Goal: Task Accomplishment & Management: Manage account settings

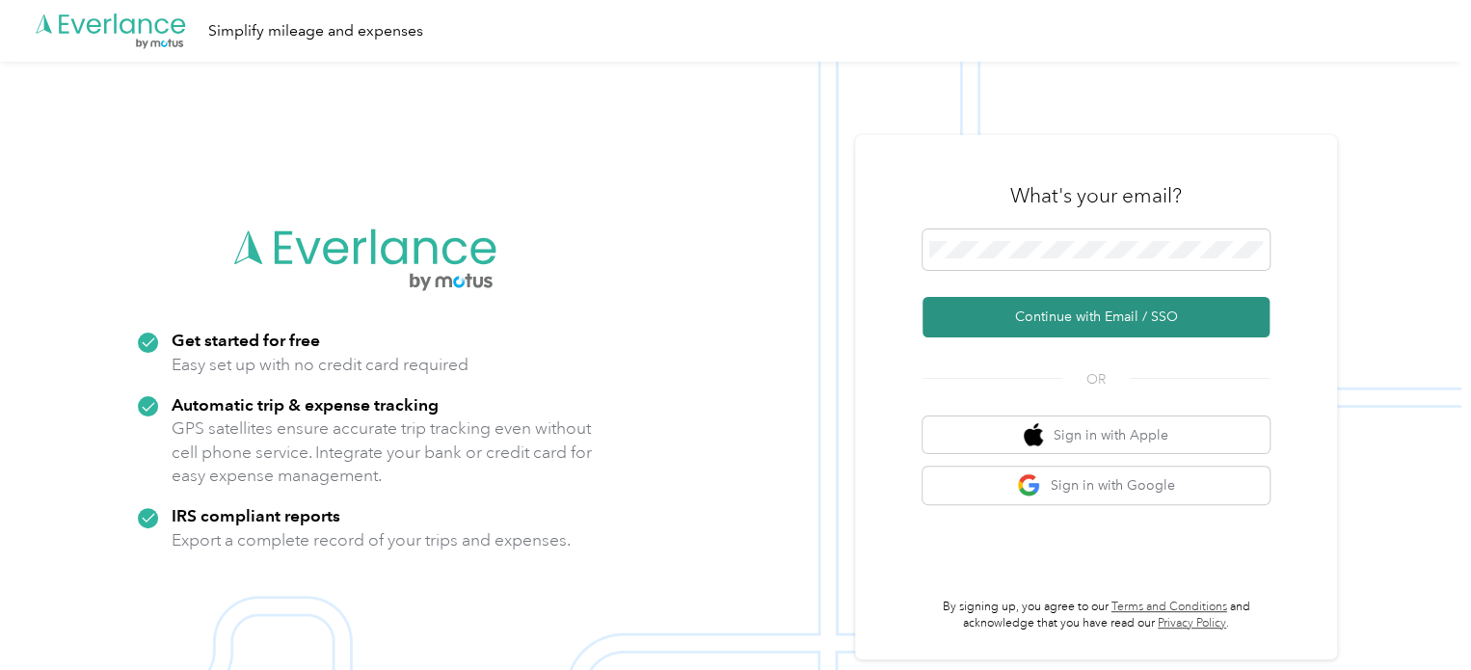
click at [1091, 309] on button "Continue with Email / SSO" at bounding box center [1096, 317] width 347 height 40
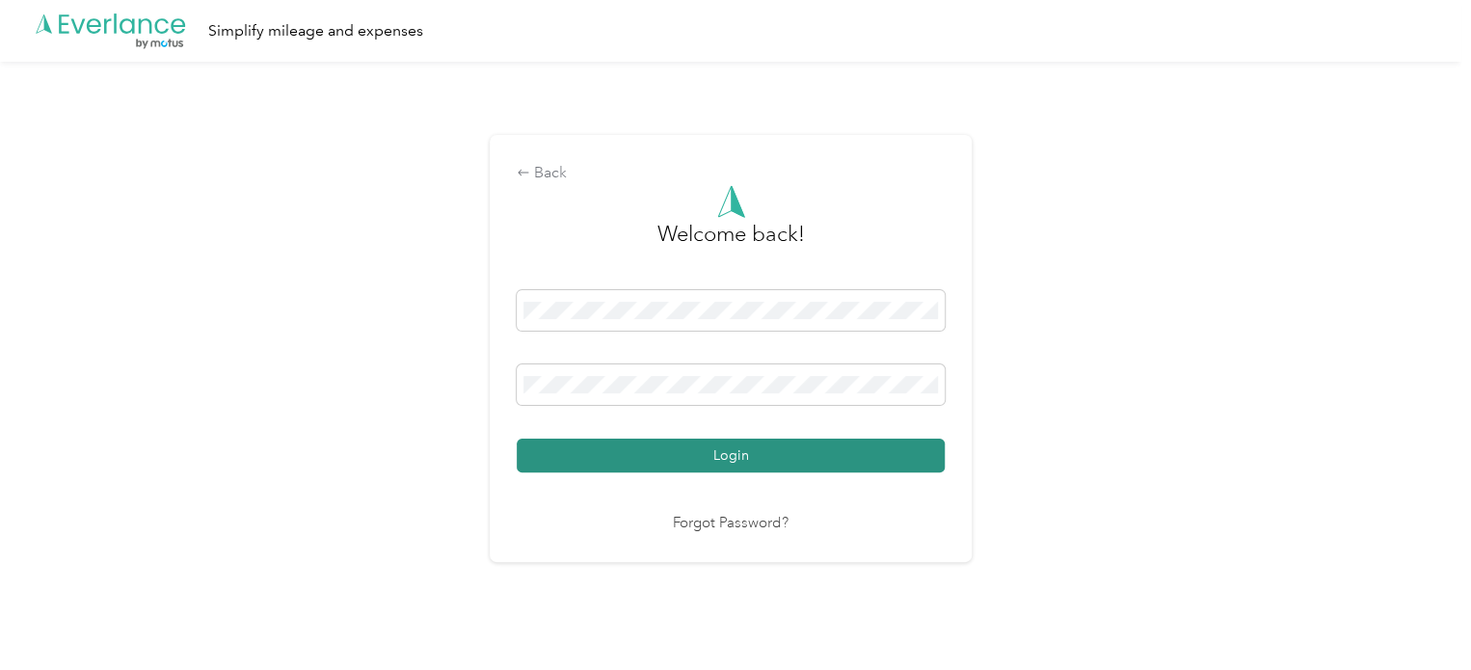
click at [810, 462] on button "Login" at bounding box center [731, 456] width 428 height 34
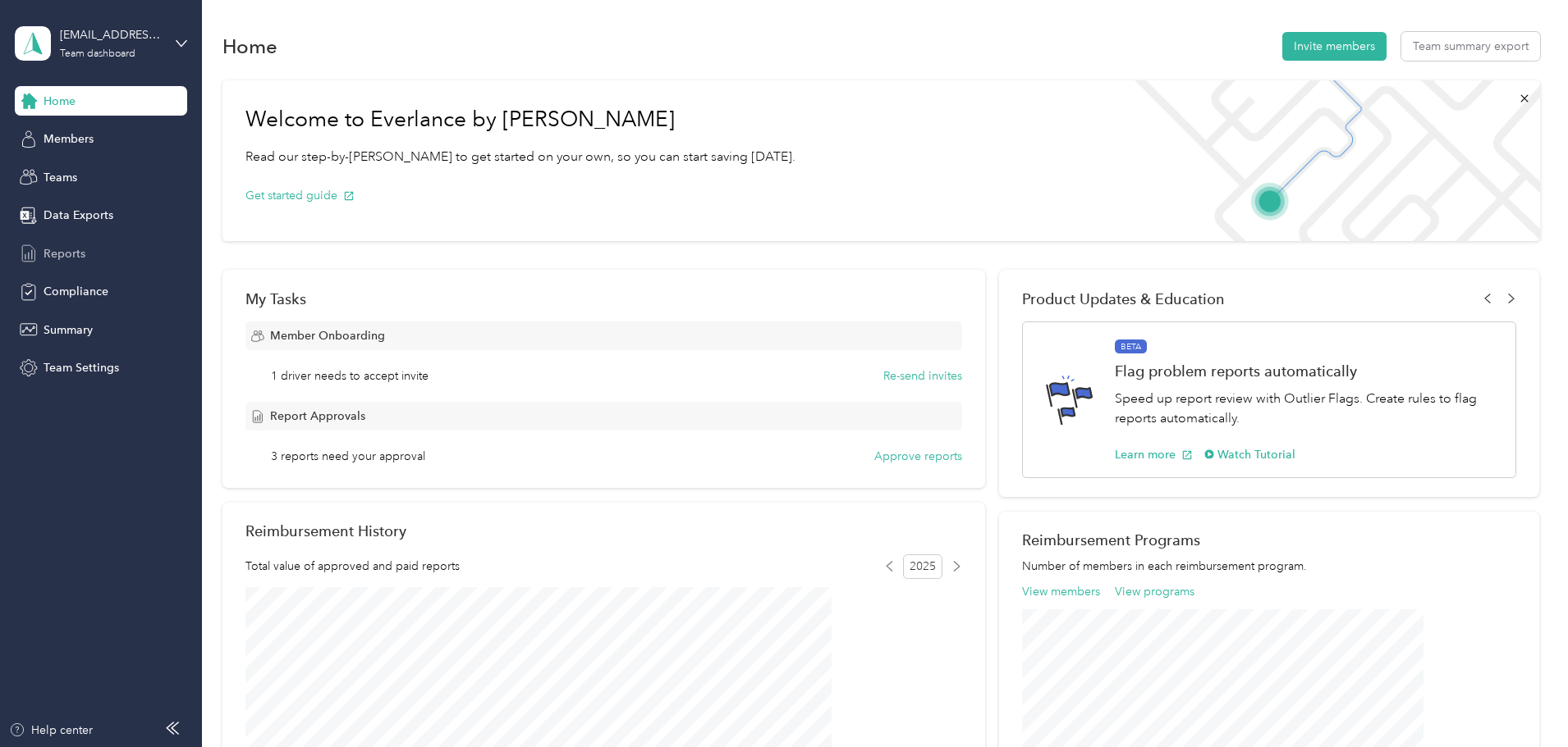
click at [60, 247] on span "Reports" at bounding box center [64, 254] width 42 height 17
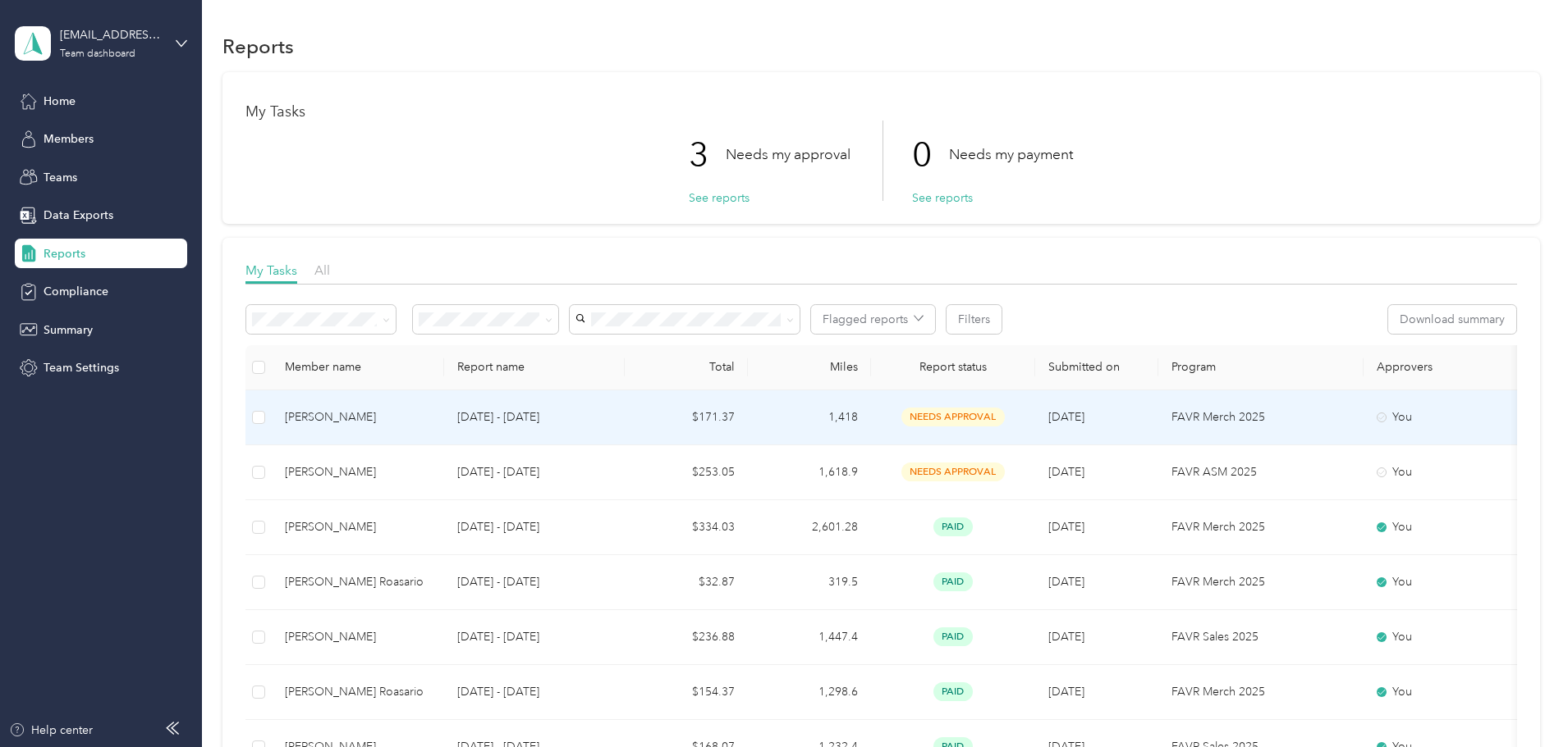
click at [431, 413] on div "[PERSON_NAME]" at bounding box center [358, 417] width 146 height 18
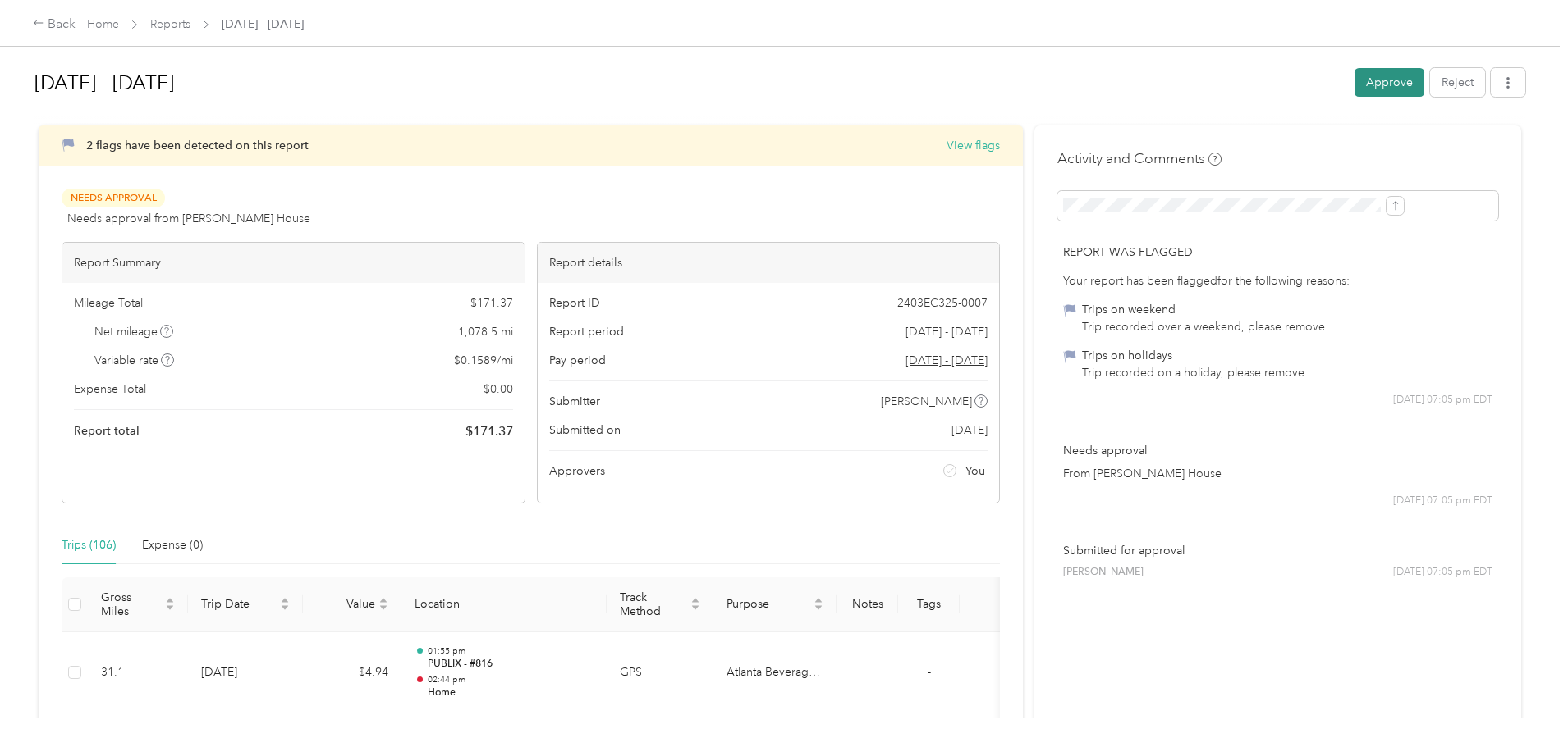
click at [1251, 80] on button "Approve" at bounding box center [1389, 83] width 70 height 29
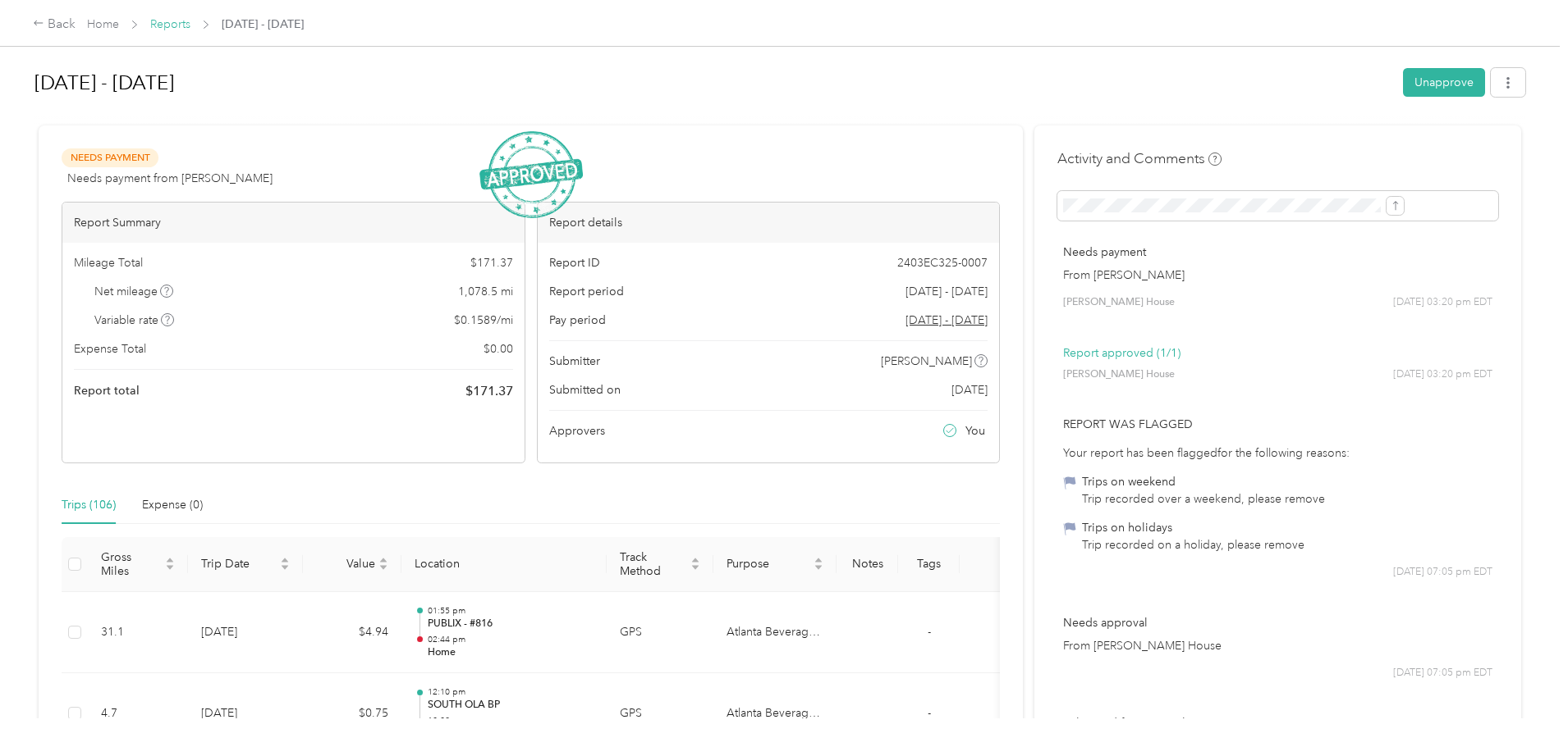
click at [191, 28] on link "Reports" at bounding box center [169, 24] width 40 height 14
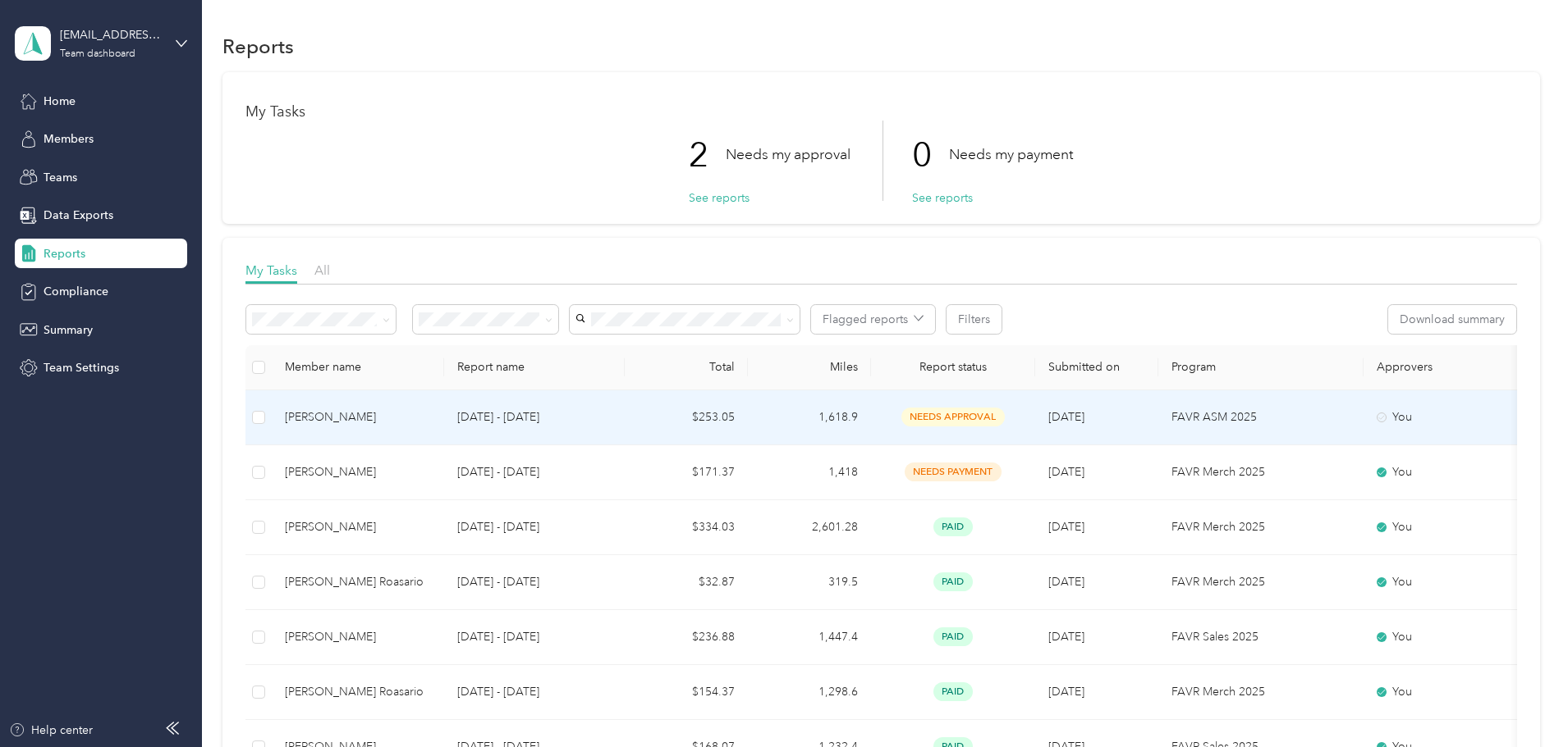
click at [431, 411] on div "[PERSON_NAME]" at bounding box center [358, 417] width 146 height 18
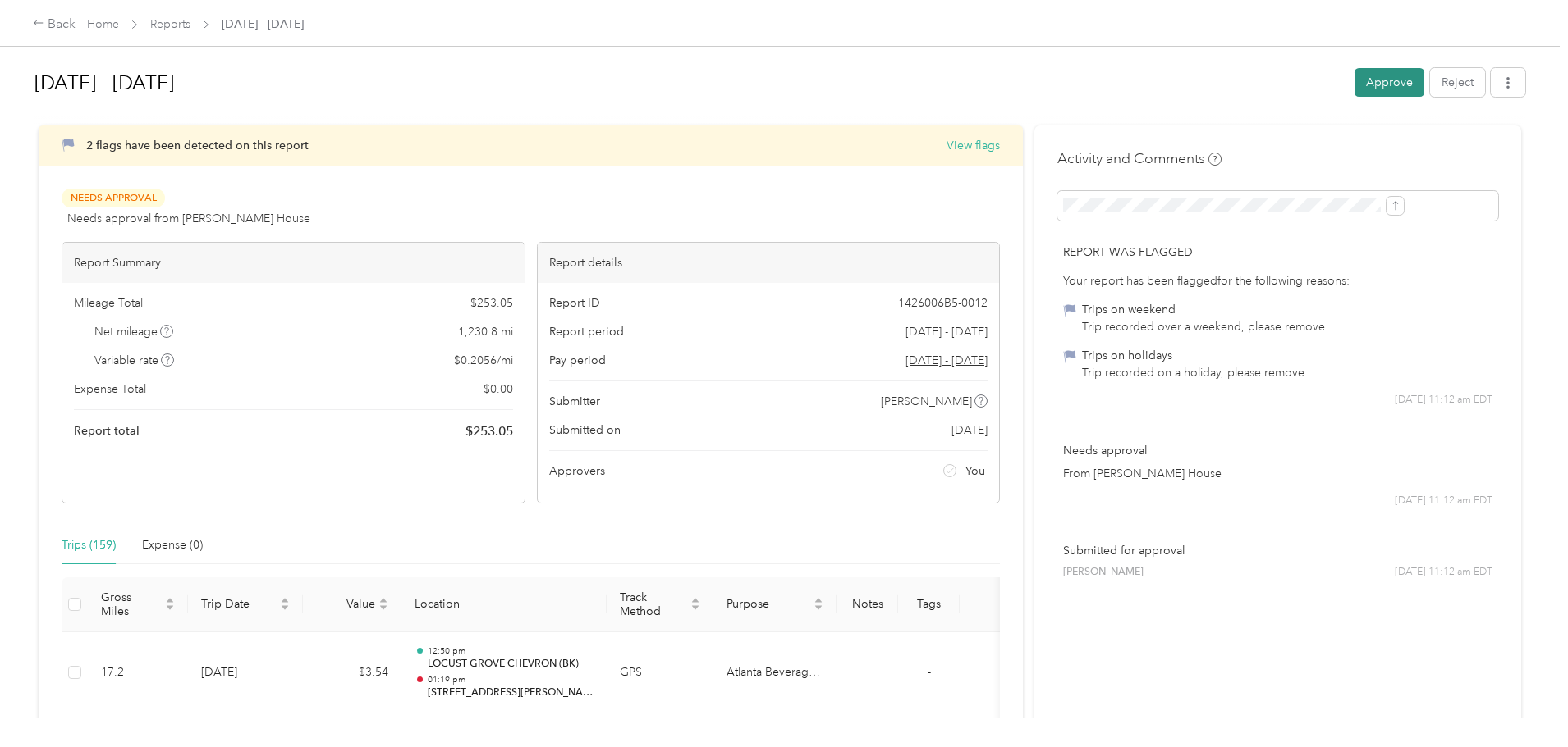
click at [1251, 78] on button "Approve" at bounding box center [1389, 83] width 70 height 29
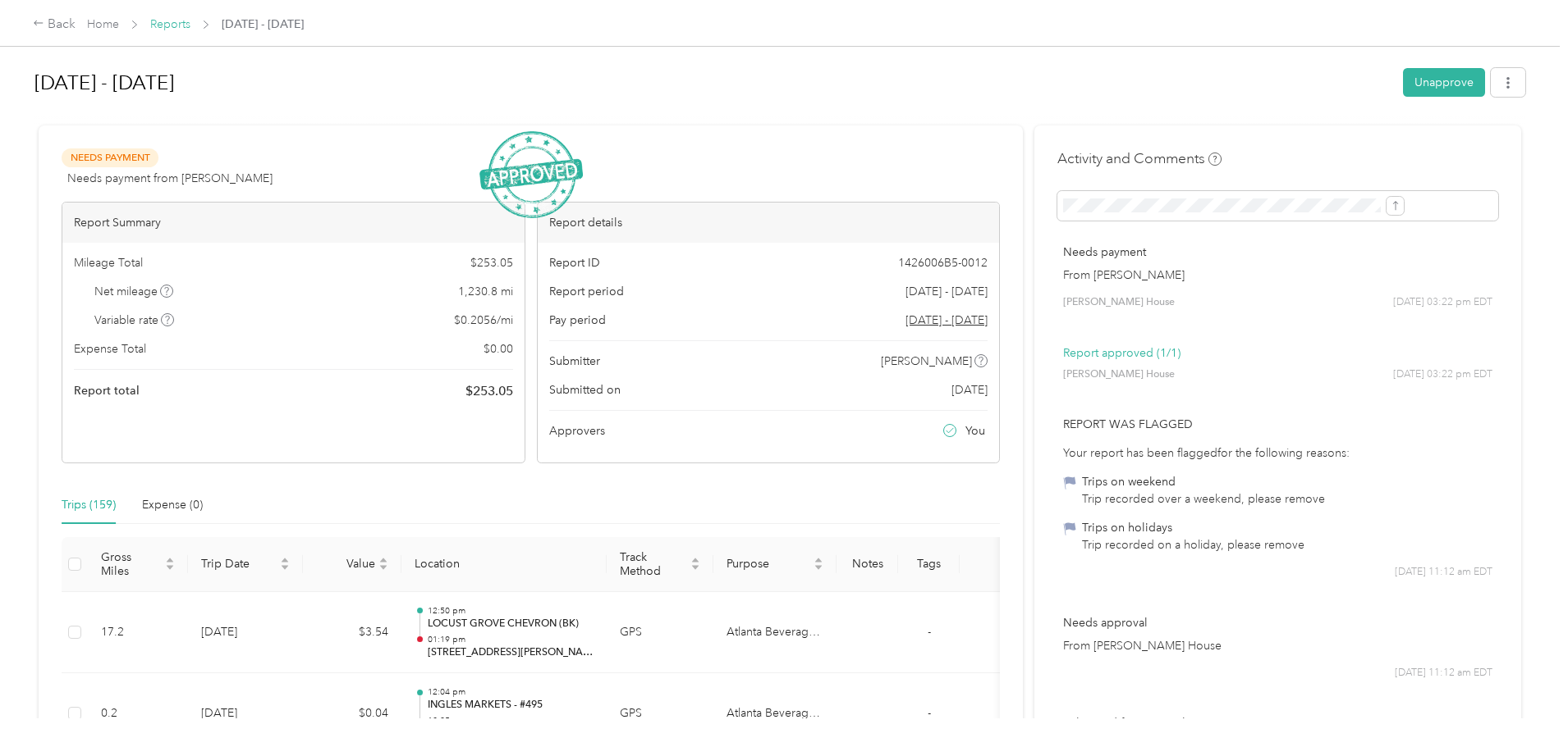
click at [191, 18] on link "Reports" at bounding box center [169, 24] width 40 height 14
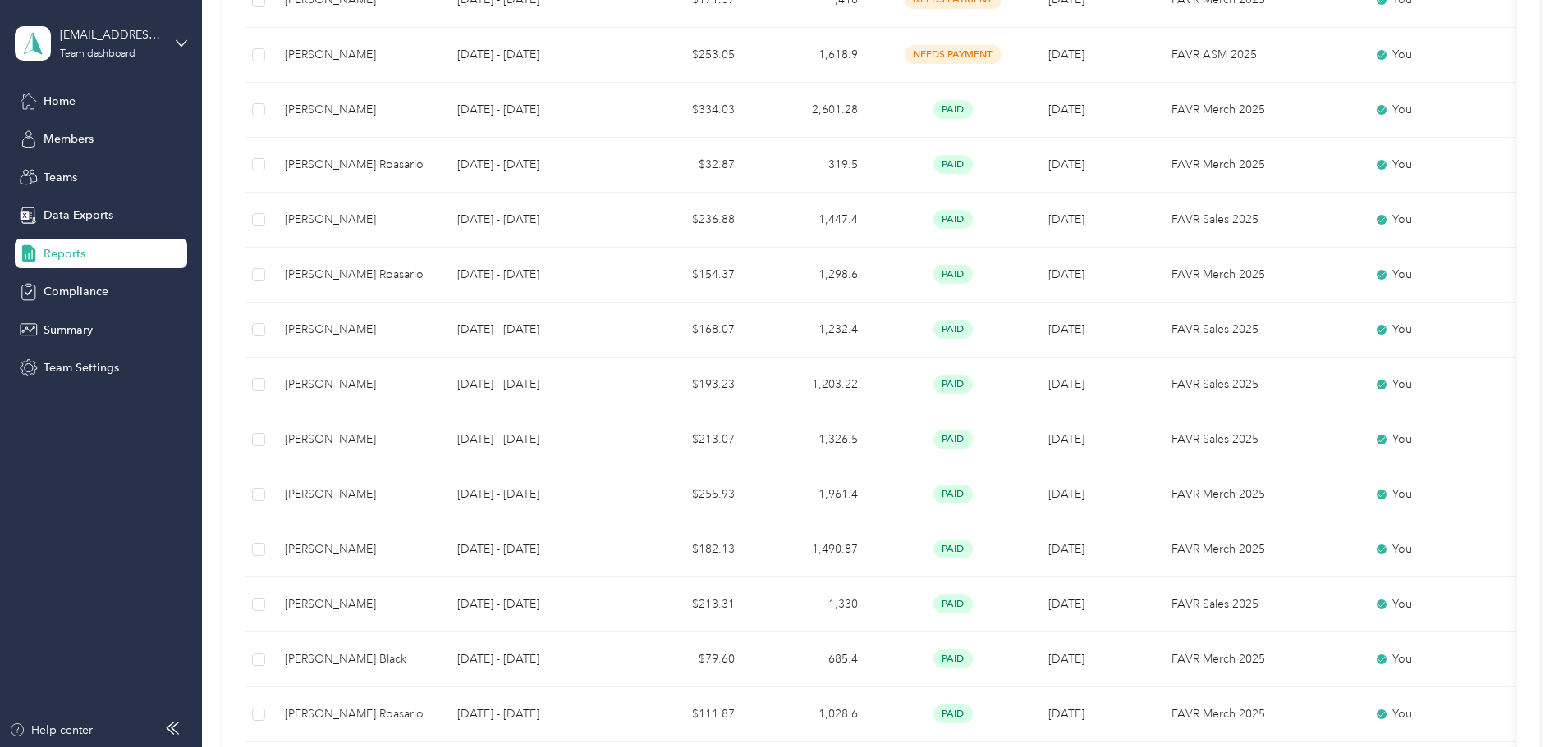
scroll to position [126, 0]
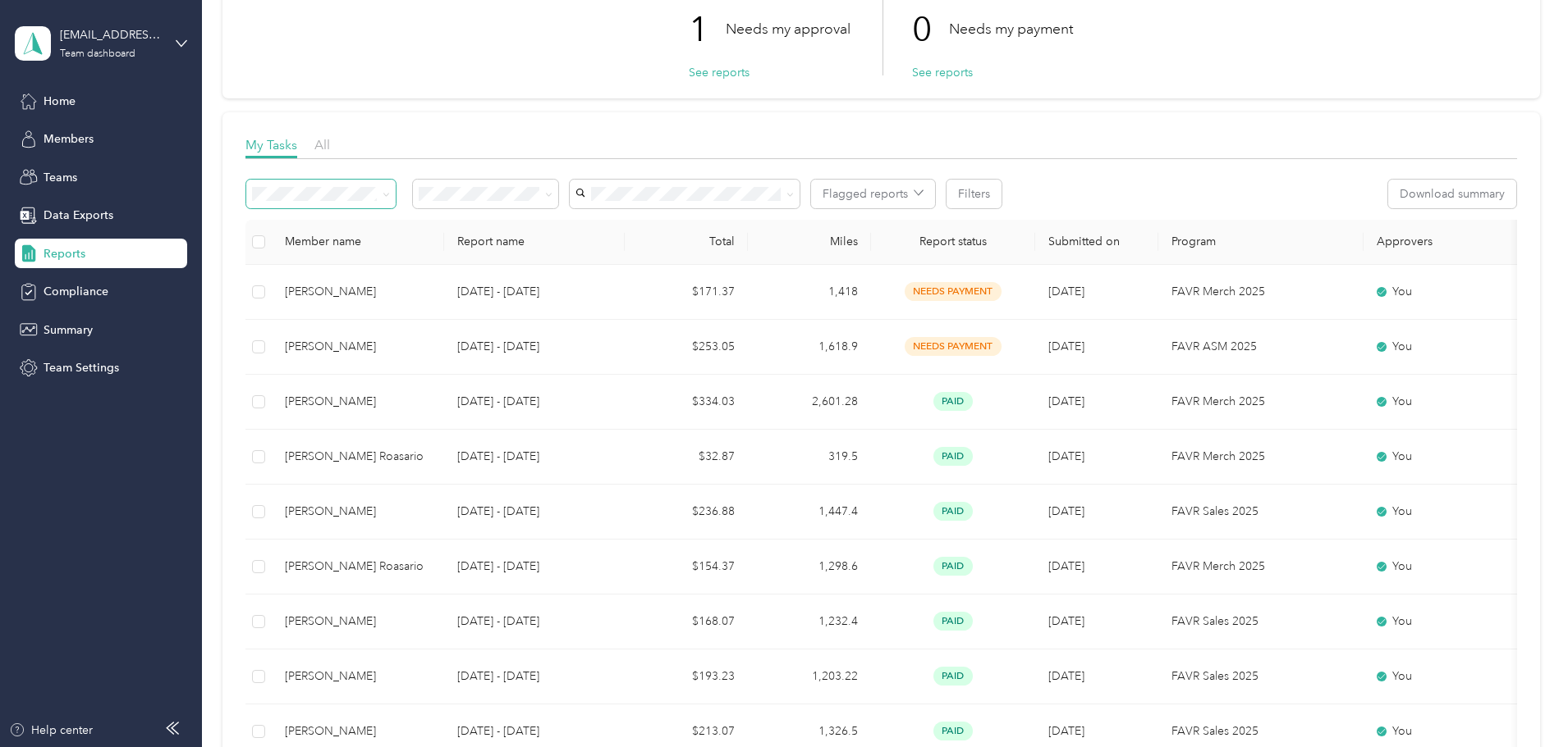
click at [390, 195] on span at bounding box center [383, 194] width 13 height 17
click at [390, 197] on icon at bounding box center [386, 195] width 8 height 8
click at [552, 192] on icon at bounding box center [548, 195] width 8 height 8
click at [602, 254] on li "Needs my approval" at bounding box center [594, 254] width 146 height 29
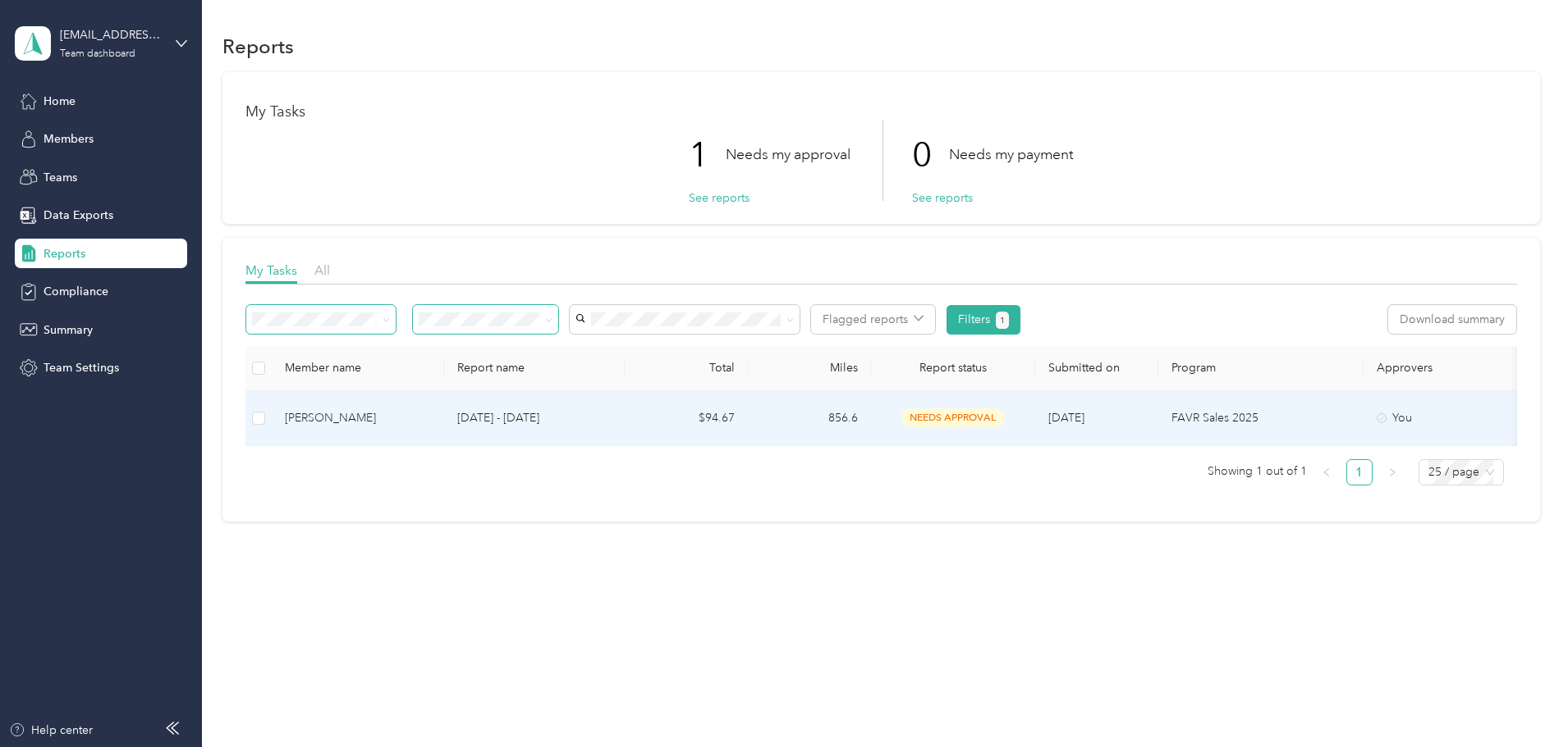
click at [429, 416] on div "[PERSON_NAME]" at bounding box center [358, 418] width 146 height 18
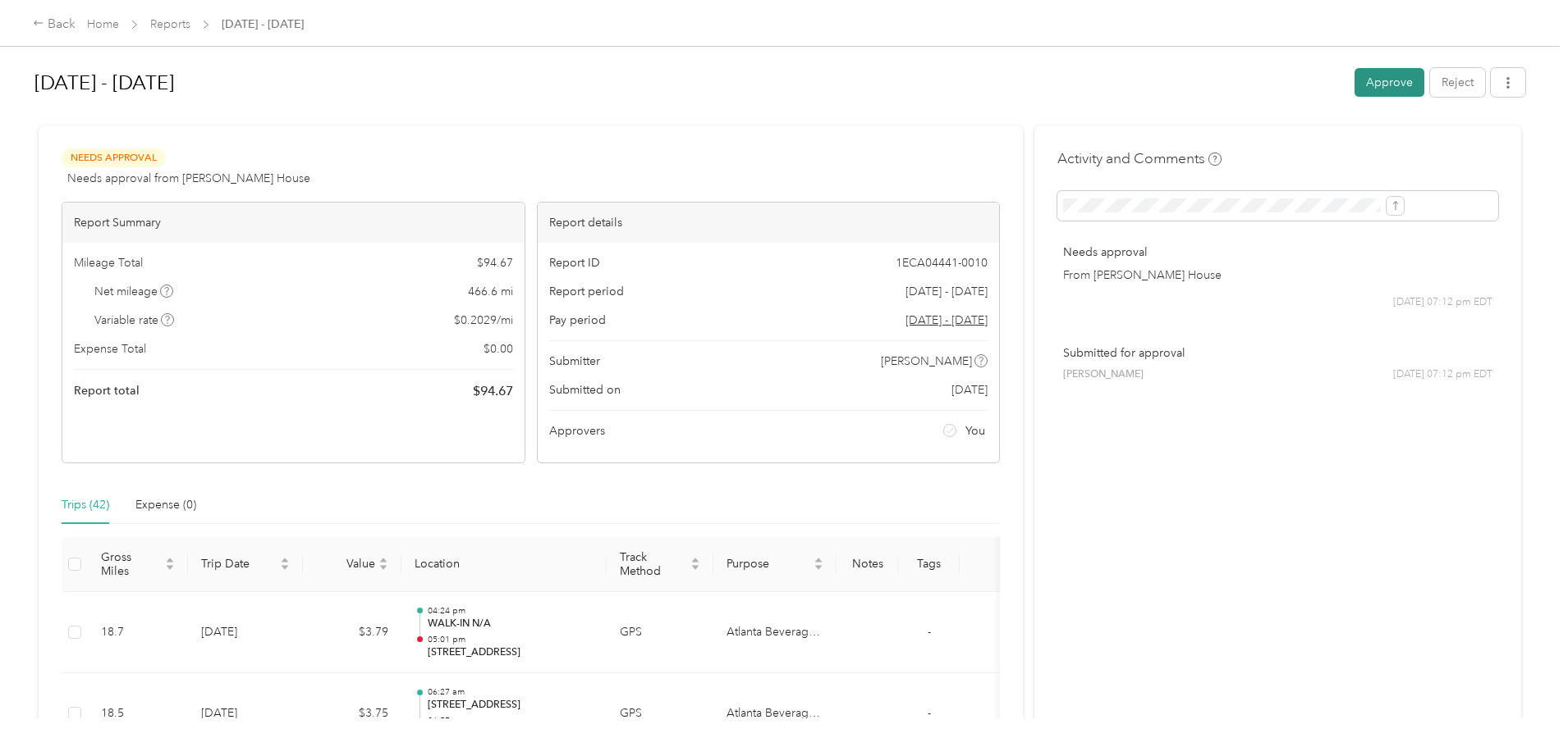
click at [1251, 75] on button "Approve" at bounding box center [1389, 83] width 70 height 29
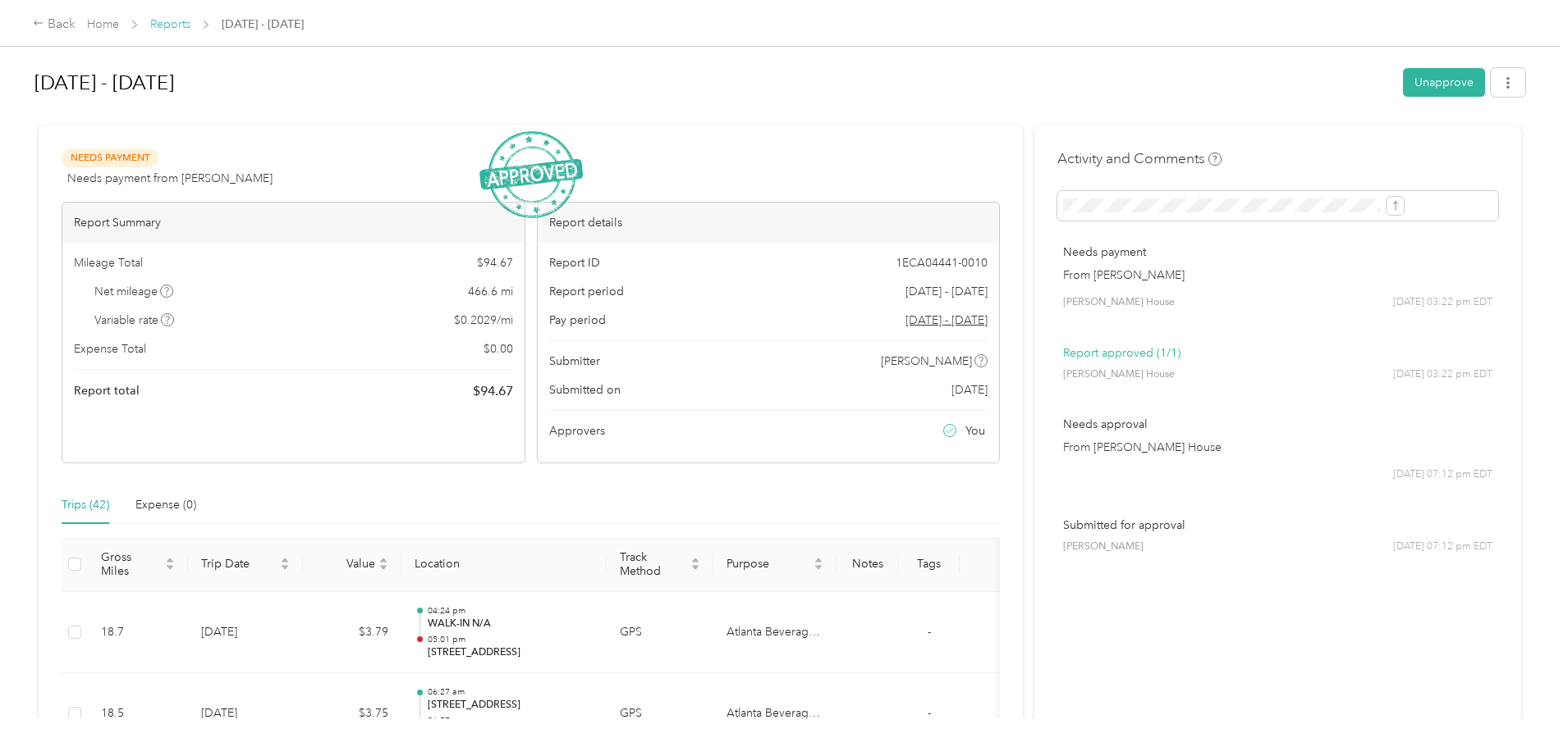
click at [191, 20] on link "Reports" at bounding box center [169, 24] width 40 height 14
